Goal: Task Accomplishment & Management: Use online tool/utility

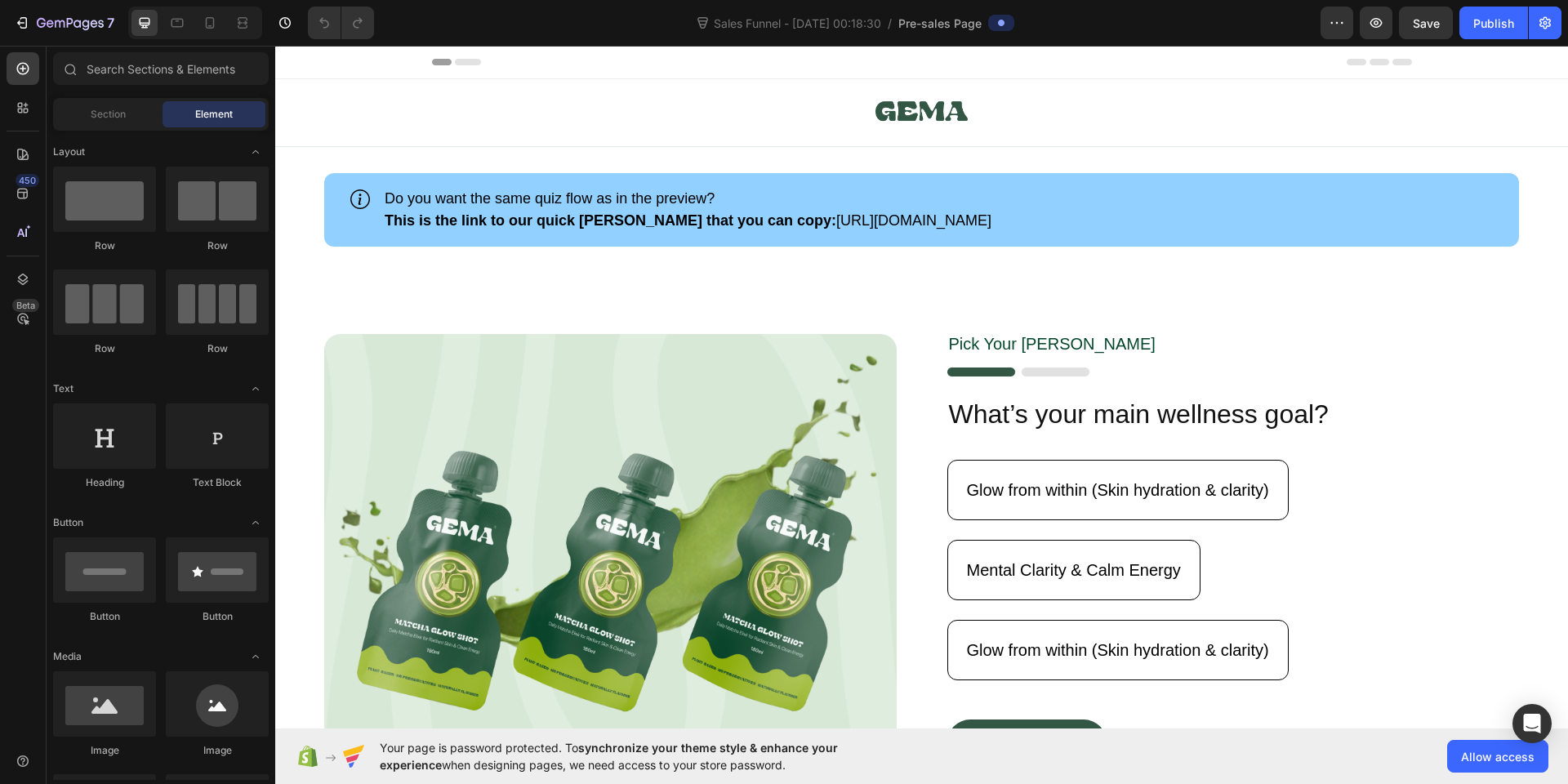
click at [106, 129] on div "Section Element" at bounding box center [160, 114] width 216 height 33
click at [109, 119] on span "Section" at bounding box center [108, 113] width 36 height 14
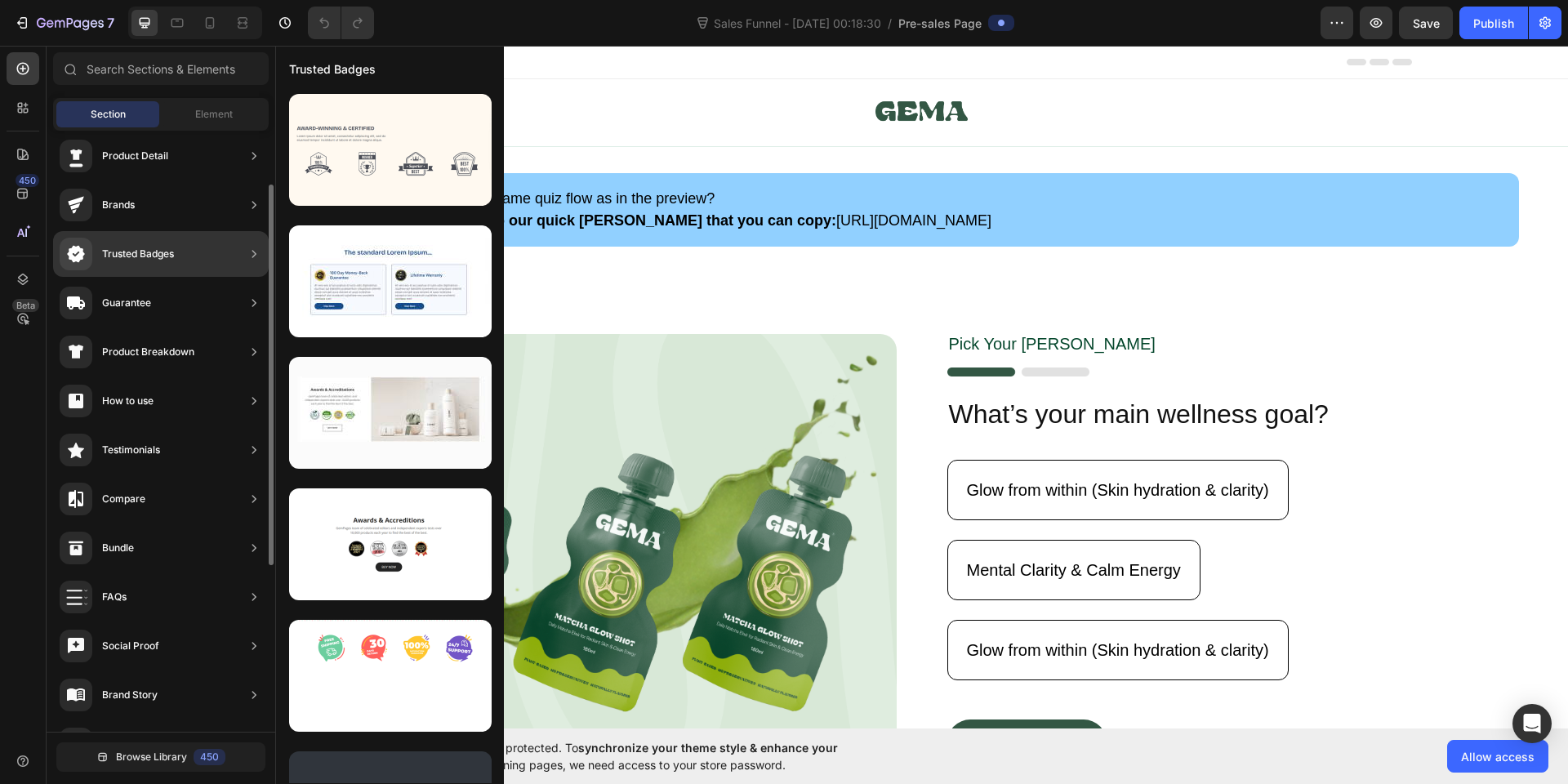
scroll to position [69, 0]
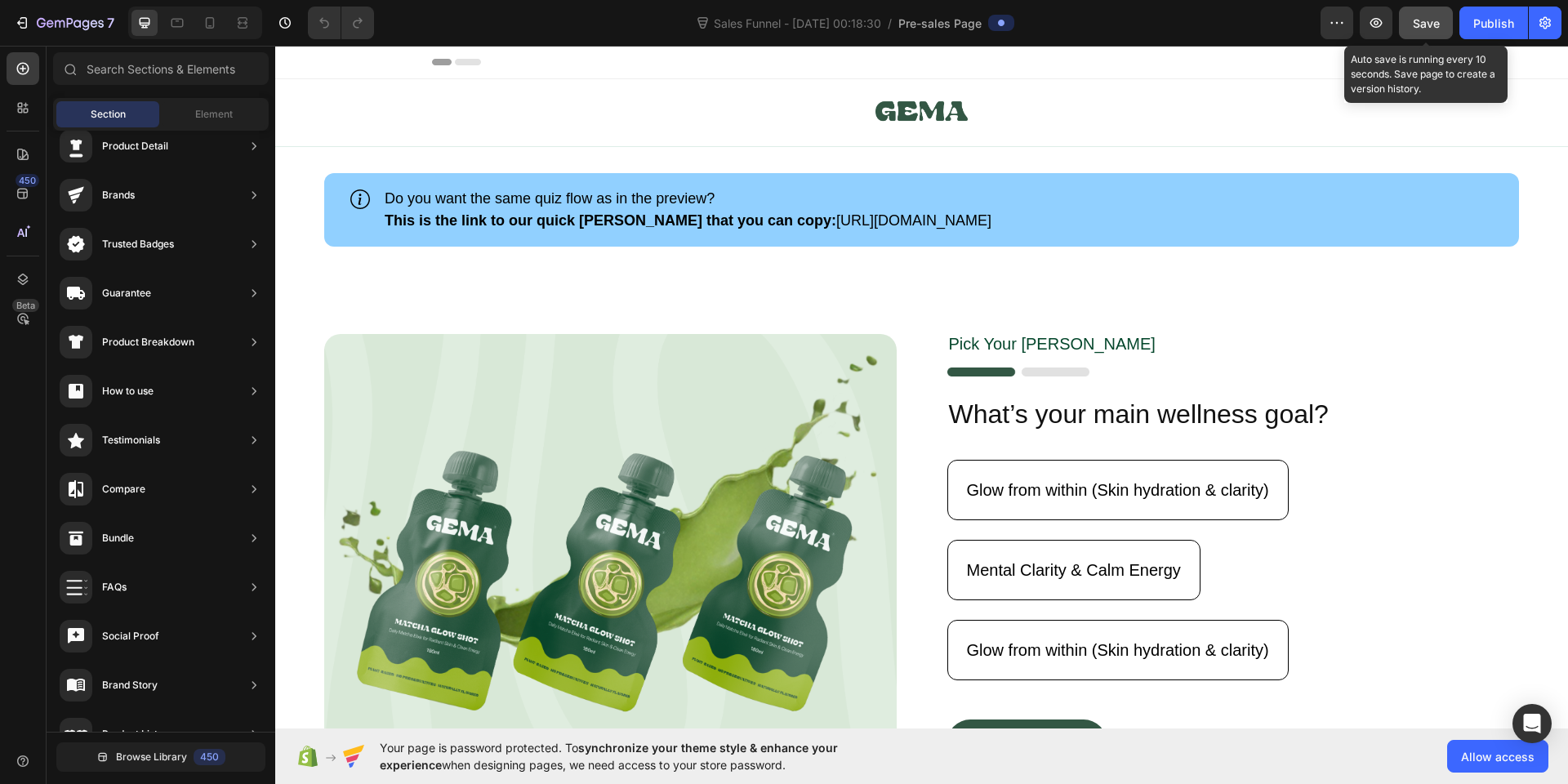
click at [1431, 18] on span "Save" at bounding box center [1426, 23] width 27 height 13
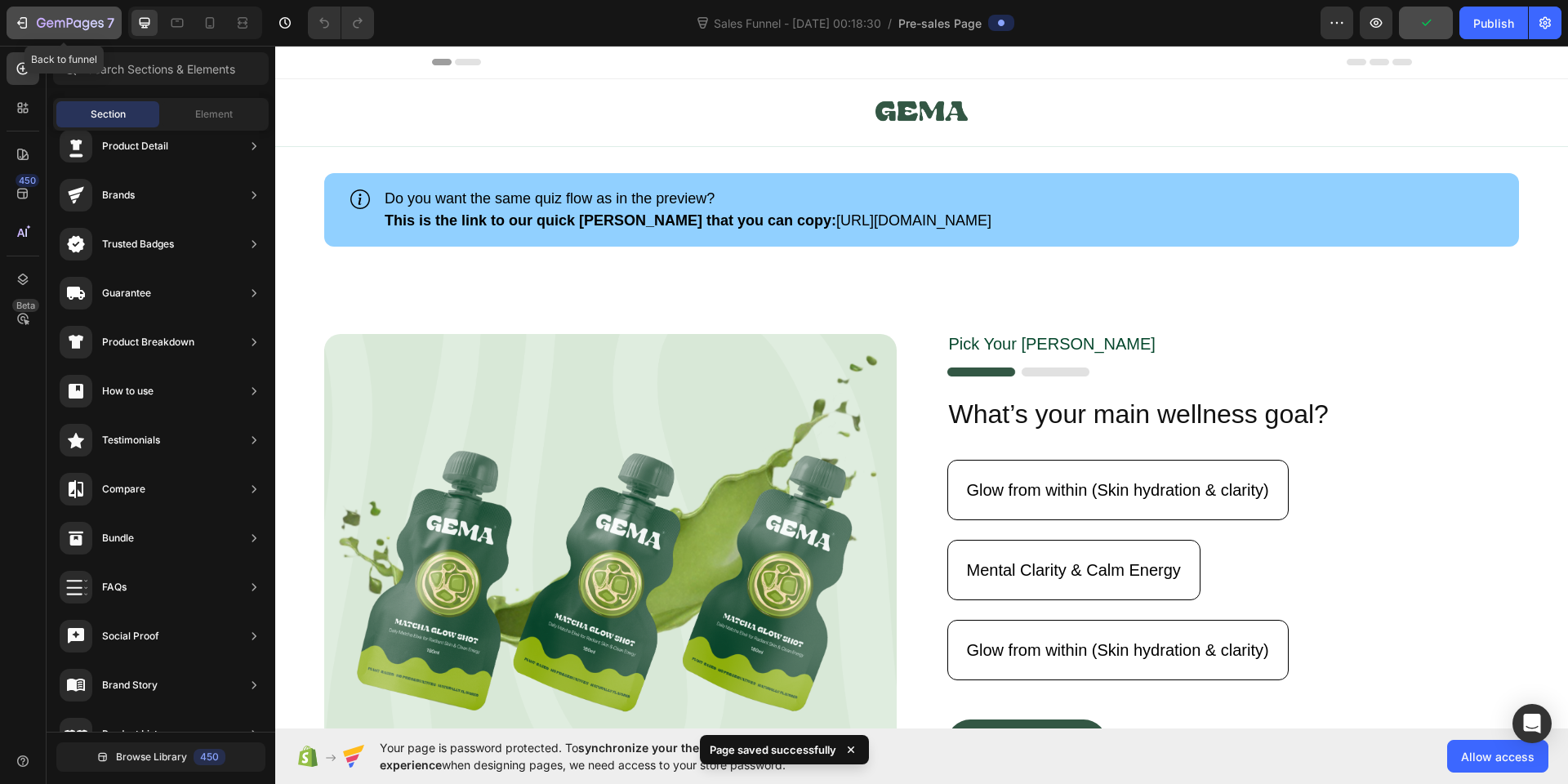
click at [46, 27] on icon "button" at bounding box center [70, 24] width 67 height 13
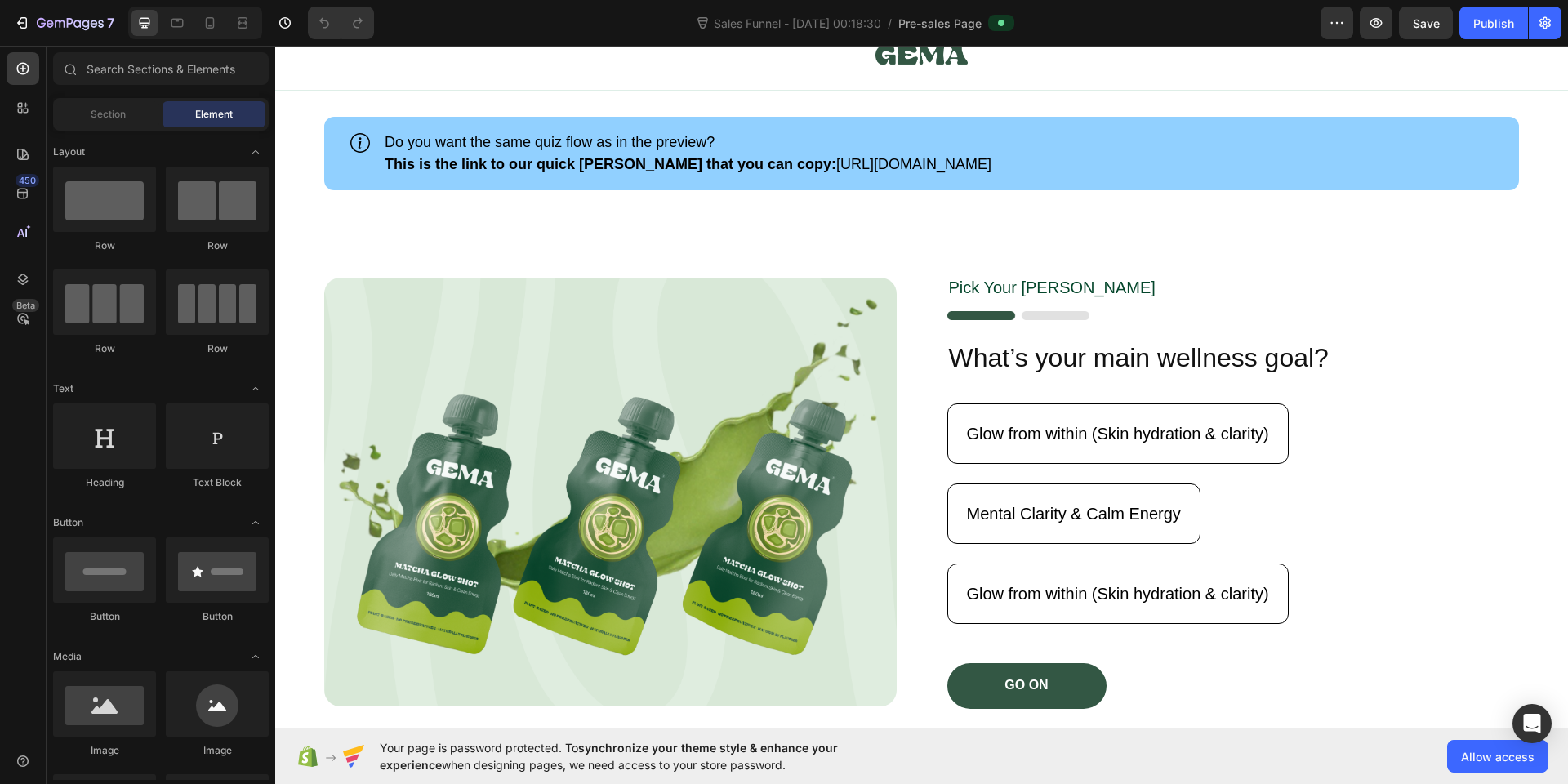
scroll to position [124, 0]
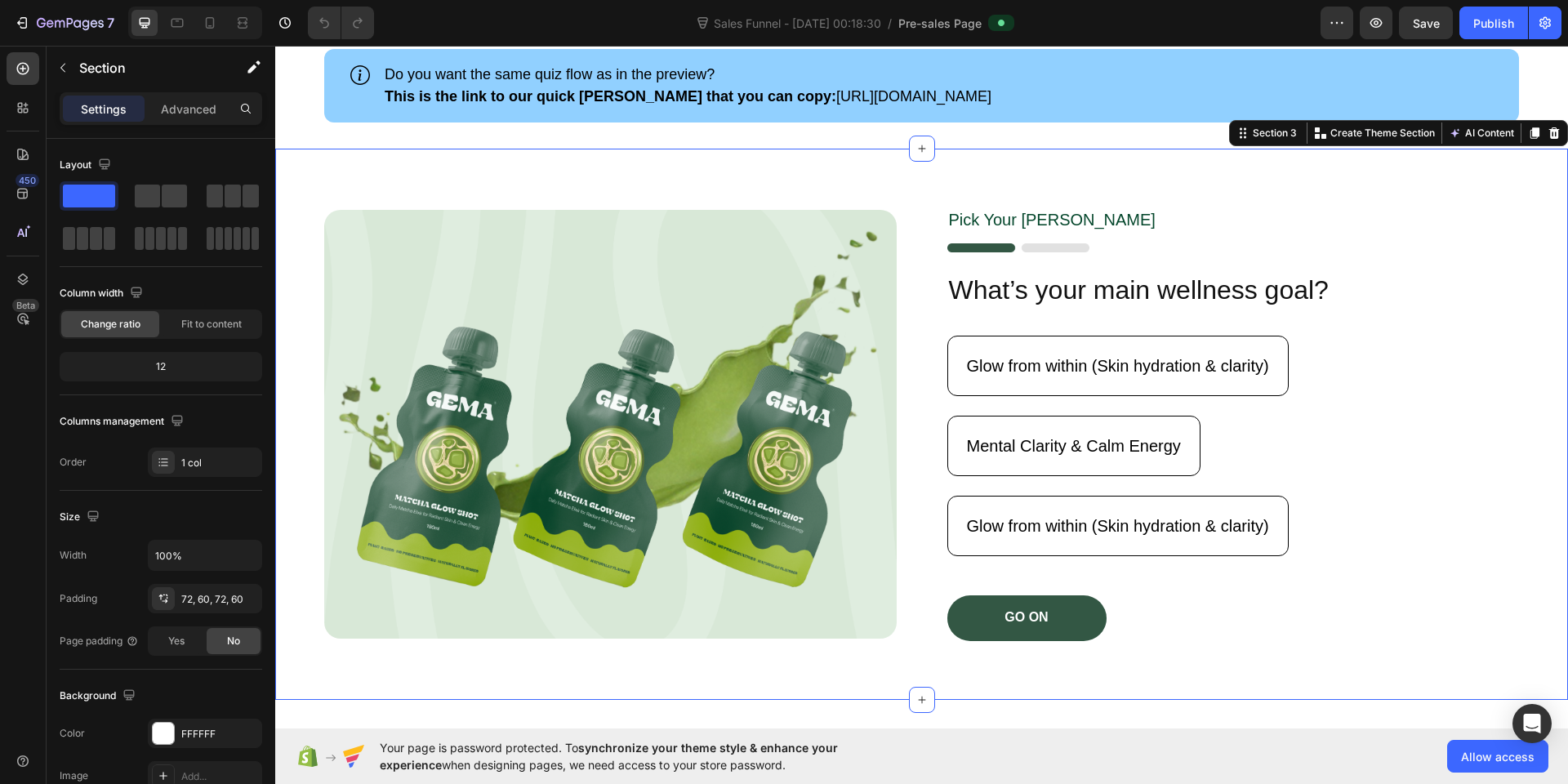
click at [605, 170] on div "Image Pick Your Gema Text Block Image What’s your main wellness goal? Heading G…" at bounding box center [922, 425] width 1292 height 551
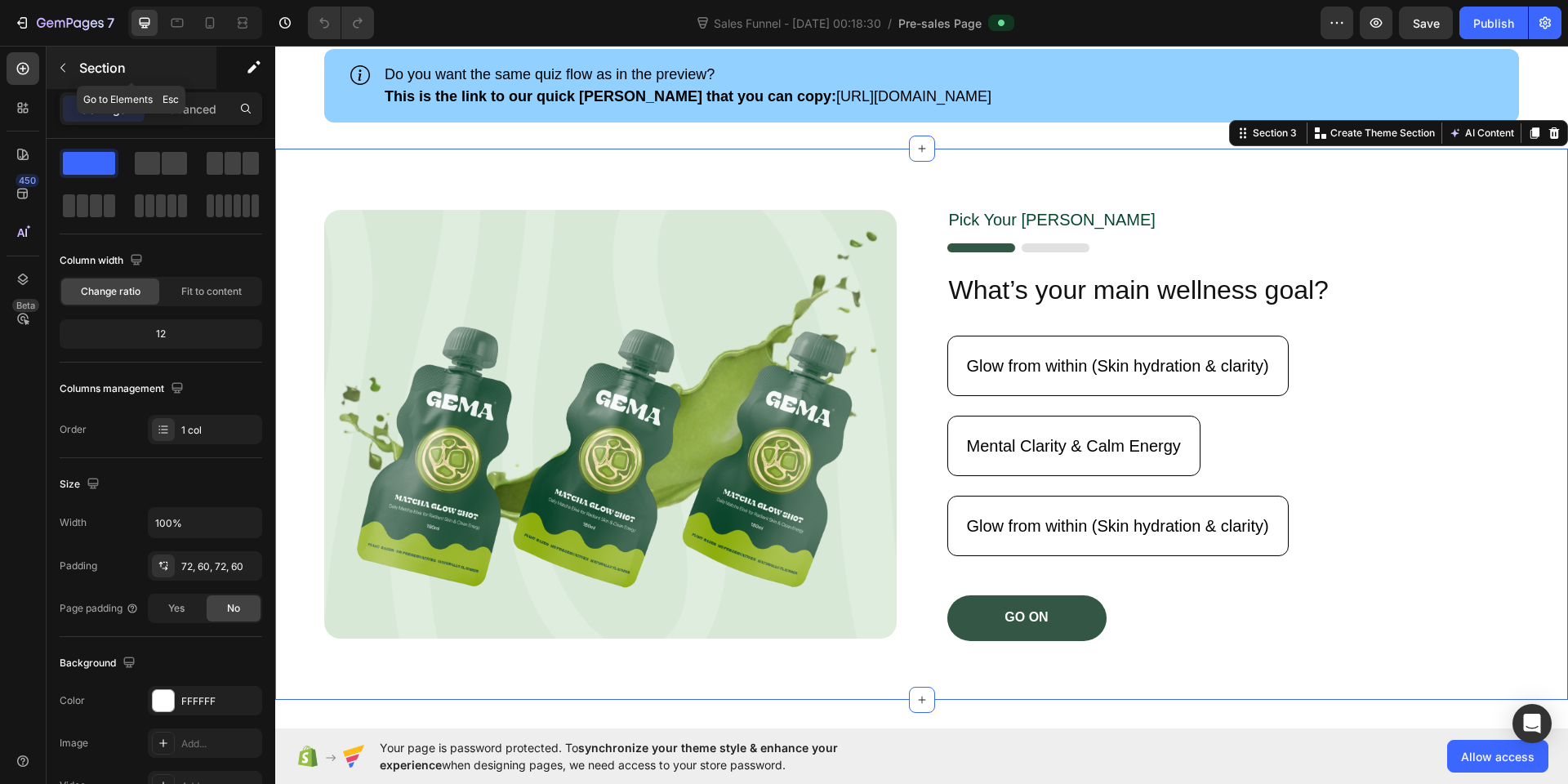
click at [64, 61] on button "button" at bounding box center [62, 67] width 26 height 26
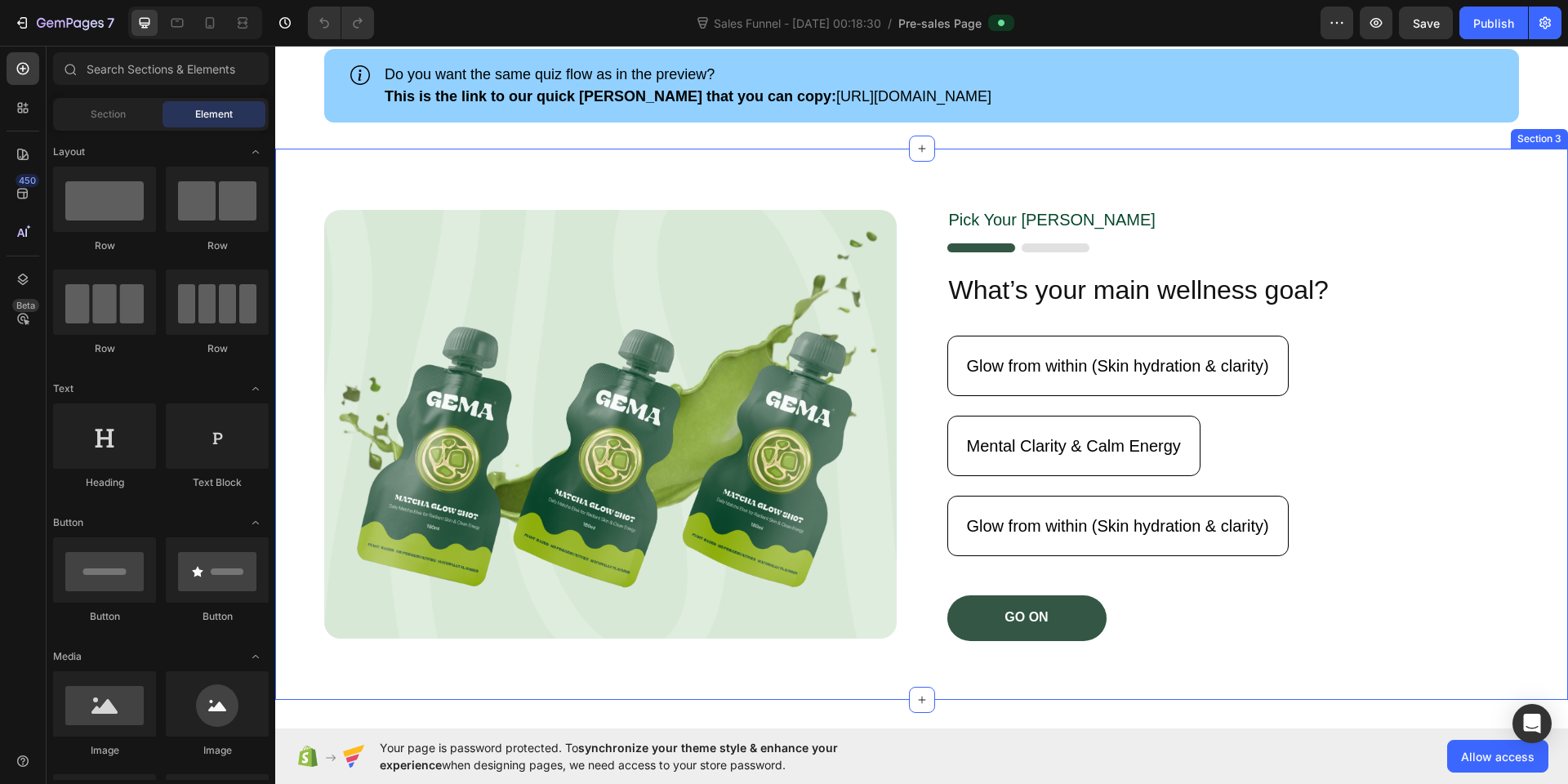
click at [400, 194] on div "Image Pick Your Gema Text Block Image What’s your main wellness goal? Heading G…" at bounding box center [922, 425] width 1292 height 551
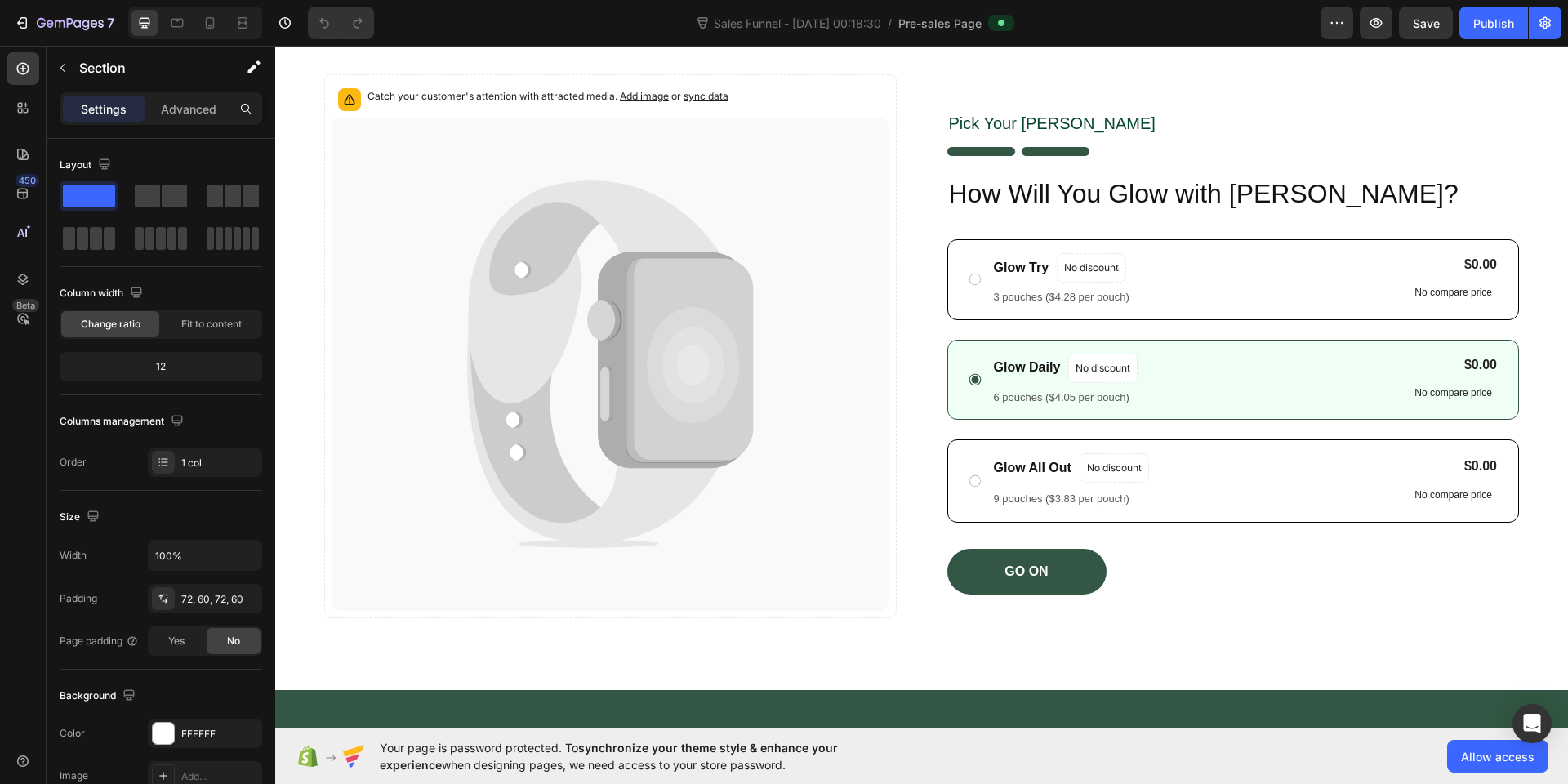
scroll to position [810, 0]
